Goal: Information Seeking & Learning: Learn about a topic

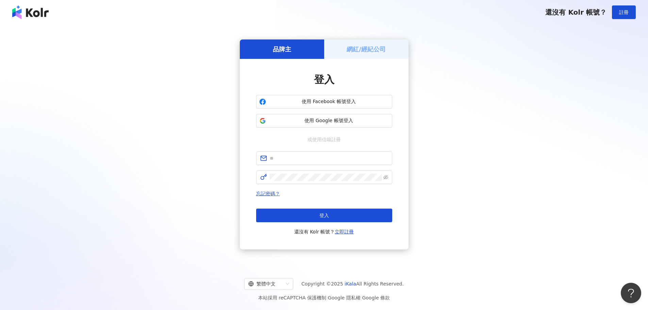
click at [179, 140] on div "品牌主 網紅/經紀公司 登入 使用 Facebook 帳號登入 使用 Google 帳號登入 或使用信箱註冊 忘記密碼？ 登入 還沒有 Kolr 帳號？ 立即…" at bounding box center [324, 144] width 632 height 229
click at [305, 122] on span "使用 Google 帳號登入" at bounding box center [329, 120] width 120 height 7
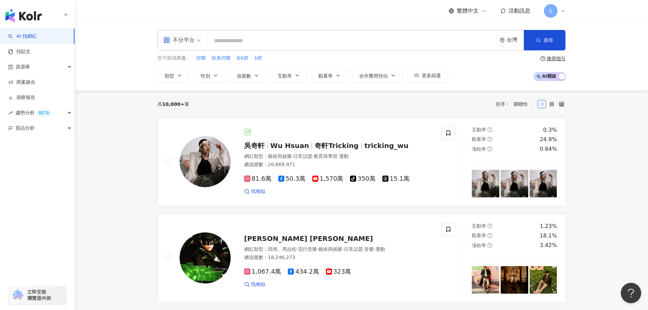
click at [184, 41] on div "不分平台" at bounding box center [178, 40] width 31 height 11
click at [184, 76] on div "Instagram" at bounding box center [184, 71] width 38 height 9
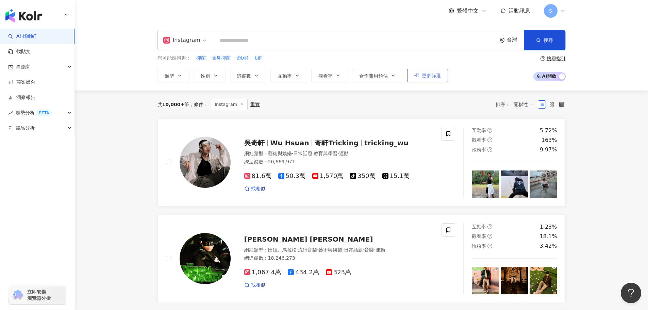
click at [432, 78] on span "更多篩選" at bounding box center [431, 75] width 19 height 5
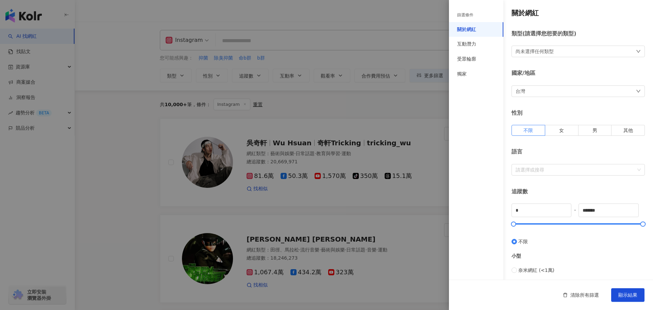
click at [540, 90] on div "台灣" at bounding box center [578, 91] width 133 height 12
click at [540, 90] on div "台灣 台灣 unlimit tw jp 不限區域 台灣 日本 [GEOGRAPHIC_DATA] 新加坡" at bounding box center [578, 91] width 133 height 12
drag, startPoint x: 618, startPoint y: 213, endPoint x: 484, endPoint y: 213, distance: 134.0
click at [484, 213] on div "篩選條件 關於網紅 互動潛力 受眾輪廓 獨家 關於網紅 類型 ( 請選擇您想要的類型 ) 尚未選擇任何類型 國家/地區 台灣 性別 不限 女 男 其他 語言 …" at bounding box center [551, 257] width 204 height 514
type input "*****"
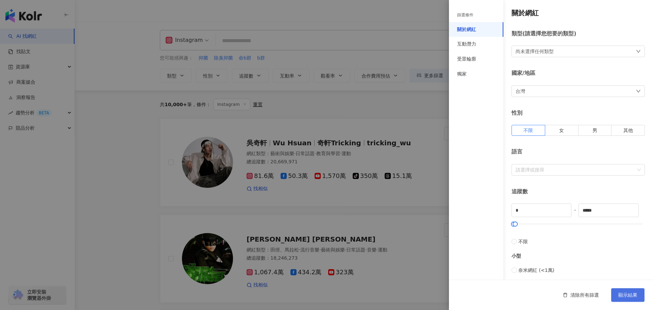
click at [622, 296] on span "顯示結果" at bounding box center [627, 294] width 19 height 5
